Goal: Information Seeking & Learning: Compare options

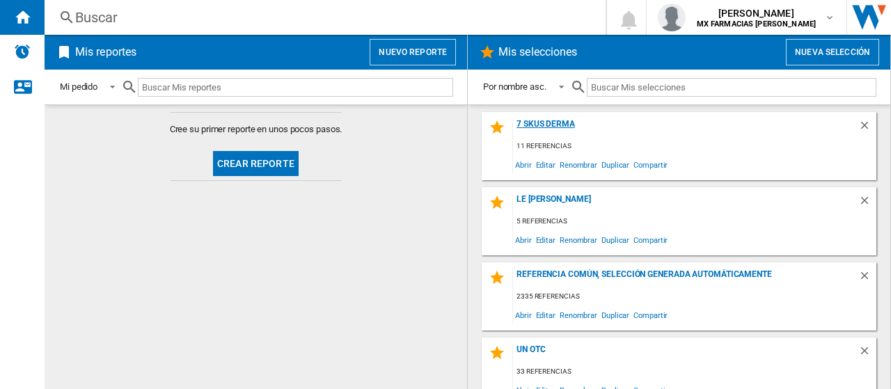
click at [549, 122] on div "7 SKUS DERMA" at bounding box center [685, 128] width 345 height 19
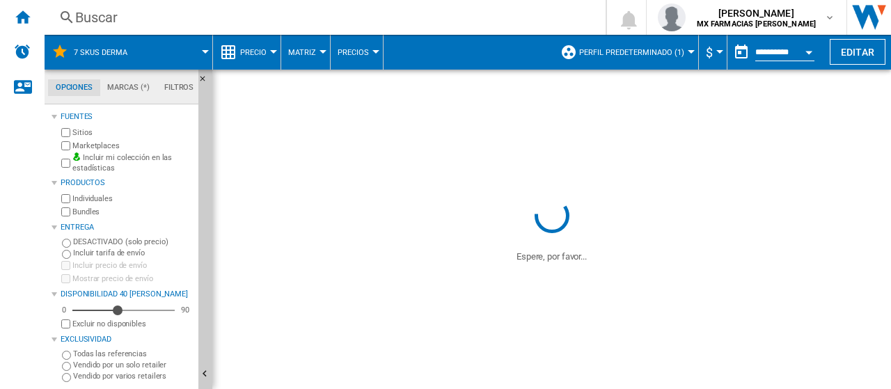
click at [86, 376] on label "Vendido por varios retailers" at bounding box center [133, 376] width 120 height 10
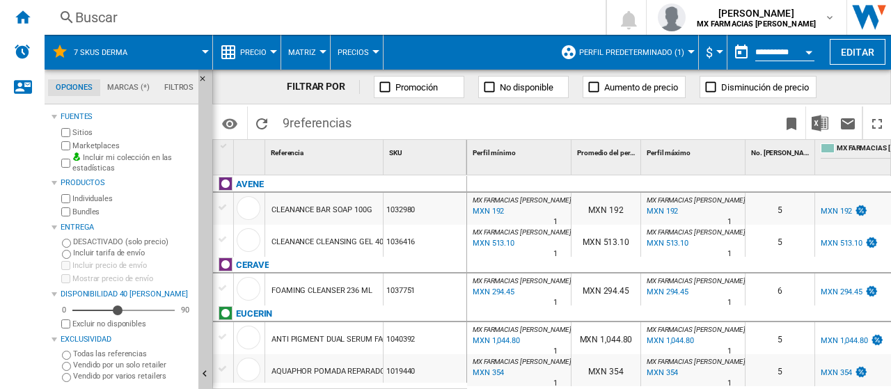
scroll to position [152, 0]
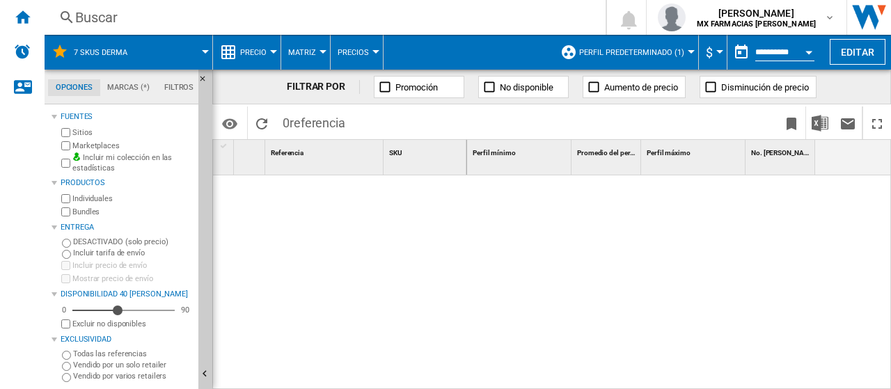
click at [663, 56] on button "Perfil predeterminado (1)" at bounding box center [635, 52] width 112 height 35
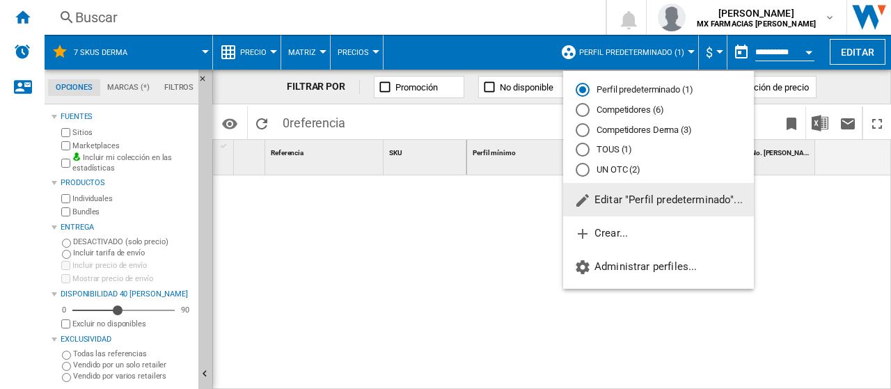
click at [608, 132] on md-radio-button "Competidores Derma (3)" at bounding box center [659, 129] width 166 height 13
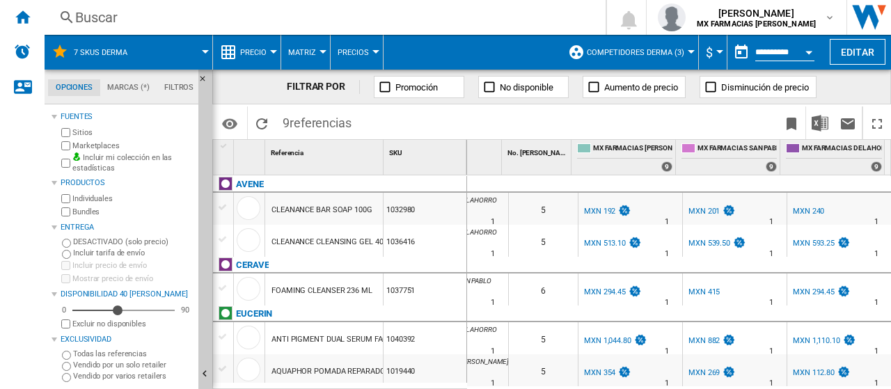
click at [592, 208] on div "MXN 192" at bounding box center [599, 211] width 31 height 9
click at [628, 246] on img at bounding box center [635, 243] width 14 height 12
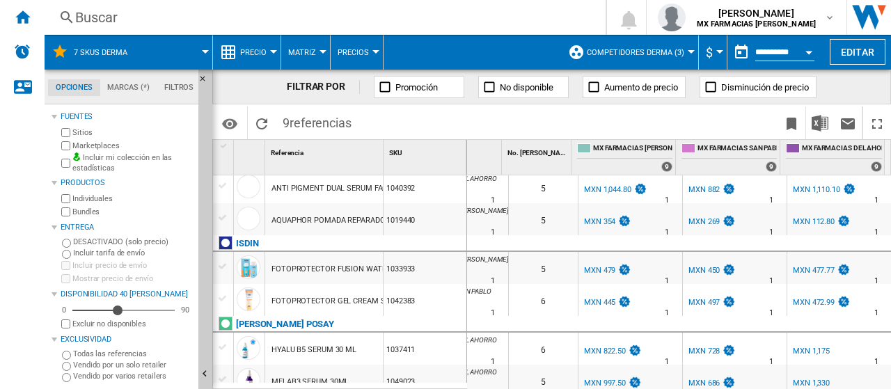
scroll to position [164, 0]
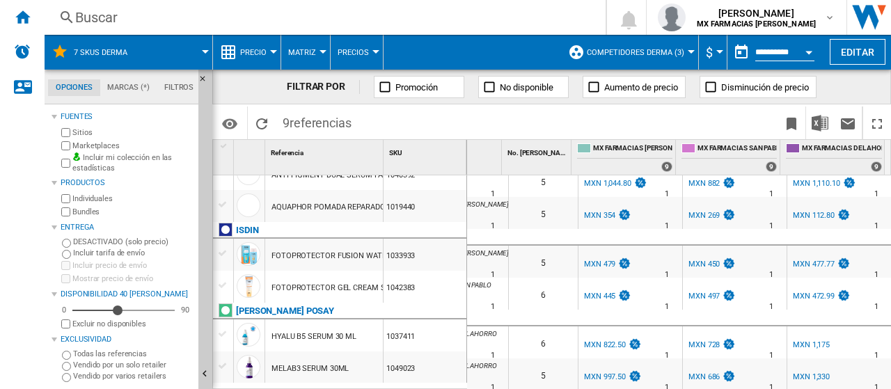
click at [591, 211] on div "MXN 354" at bounding box center [599, 215] width 31 height 9
